Goal: Check status

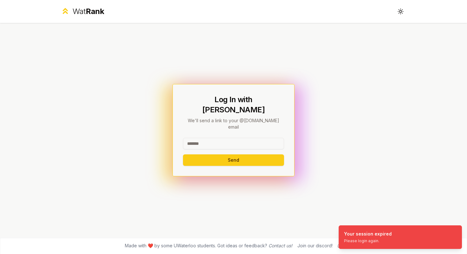
click at [254, 138] on input at bounding box center [233, 143] width 101 height 11
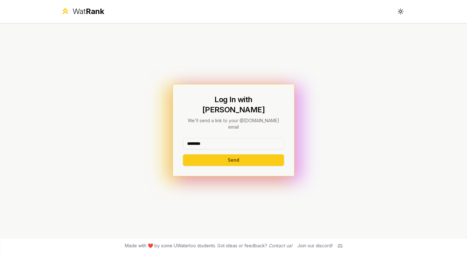
type input "********"
click at [183, 154] on button "Send" at bounding box center [233, 159] width 101 height 11
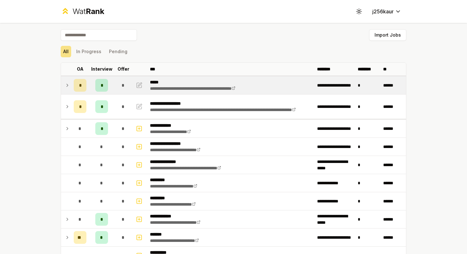
click at [79, 82] on span "*" at bounding box center [80, 85] width 2 height 6
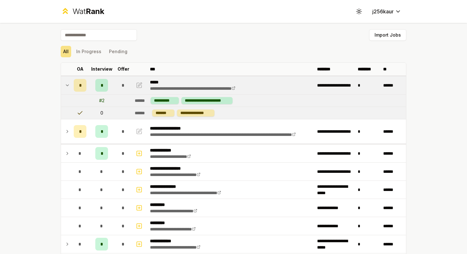
click at [79, 82] on span "*" at bounding box center [80, 85] width 2 height 6
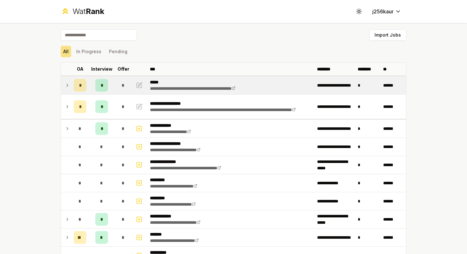
click at [79, 82] on span "*" at bounding box center [80, 85] width 2 height 6
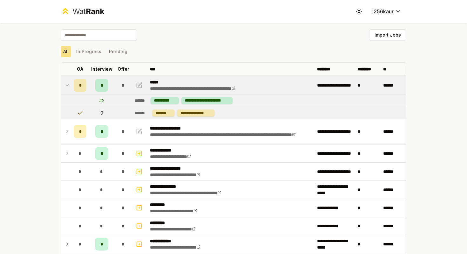
click at [79, 82] on span "*" at bounding box center [80, 85] width 2 height 6
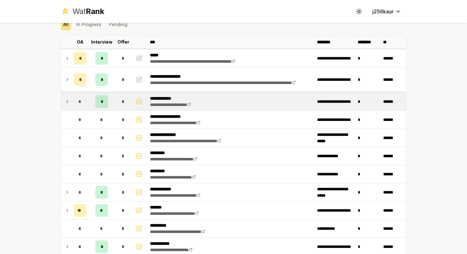
scroll to position [30, 0]
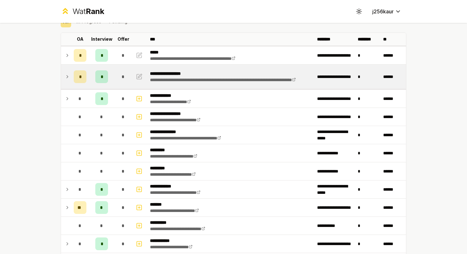
click at [93, 83] on td "*" at bounding box center [101, 77] width 25 height 24
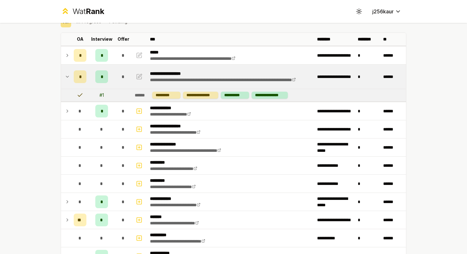
click at [93, 83] on td "*" at bounding box center [101, 77] width 25 height 24
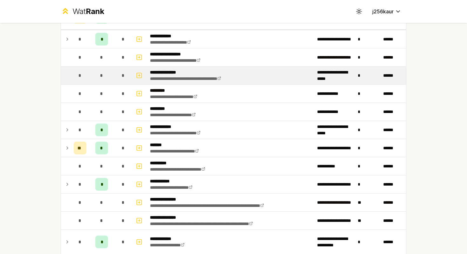
scroll to position [0, 0]
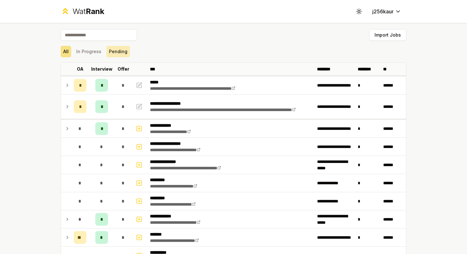
click at [113, 52] on button "Pending" at bounding box center [118, 51] width 24 height 11
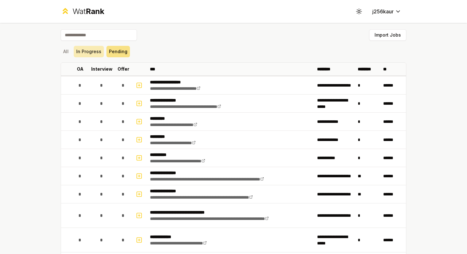
click at [90, 52] on button "In Progress" at bounding box center [89, 51] width 30 height 11
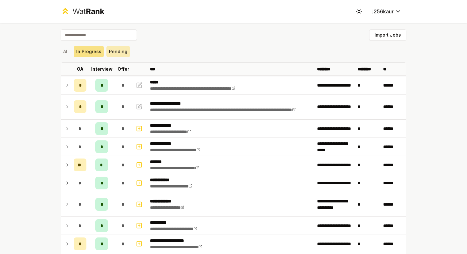
click at [107, 53] on button "Pending" at bounding box center [118, 51] width 24 height 11
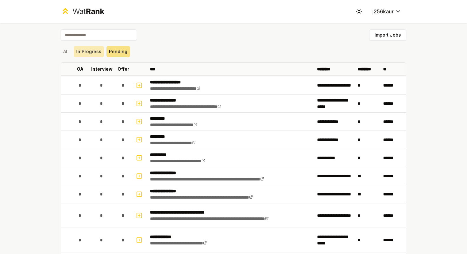
click at [75, 50] on button "In Progress" at bounding box center [89, 51] width 30 height 11
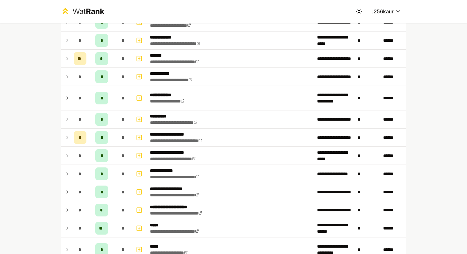
scroll to position [96, 0]
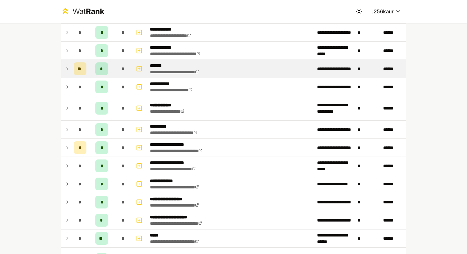
click at [78, 63] on div "**" at bounding box center [80, 68] width 13 height 13
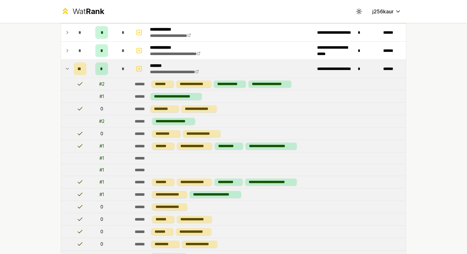
click at [78, 63] on div "**" at bounding box center [80, 68] width 13 height 13
